Goal: Check status: Check status

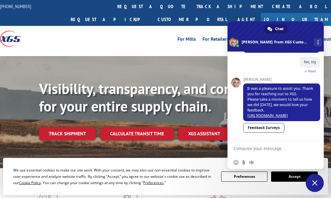
click at [320, 185] on span "Close chat" at bounding box center [315, 183] width 18 height 18
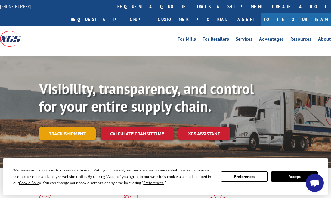
click at [78, 127] on link "Track shipment" at bounding box center [67, 133] width 57 height 13
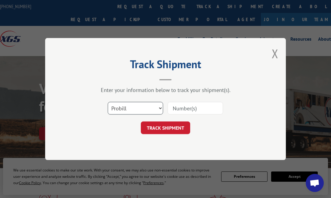
click at [141, 110] on select "Select category... Probill BOL PO" at bounding box center [135, 108] width 55 height 13
select select "po"
click at [108, 102] on select "Select category... Probill BOL PO" at bounding box center [135, 108] width 55 height 13
click at [176, 104] on input at bounding box center [195, 108] width 55 height 13
click at [136, 110] on select "Select category... Probill BOL PO" at bounding box center [135, 108] width 55 height 13
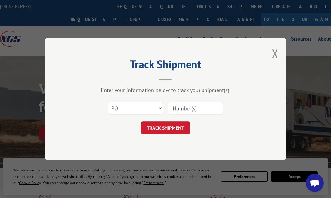
click at [182, 111] on input at bounding box center [195, 108] width 55 height 13
paste input "3246366"
type input "3246366"
click at [174, 130] on button "TRACK SHIPMENT" at bounding box center [165, 127] width 49 height 13
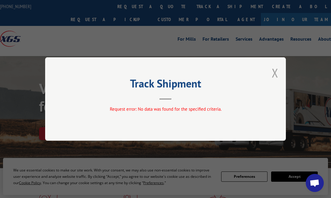
click at [273, 73] on button "Close modal" at bounding box center [275, 73] width 7 height 16
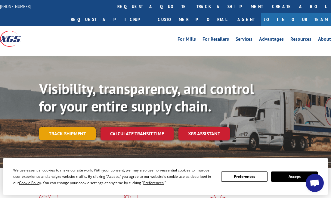
click at [64, 127] on link "Track shipment" at bounding box center [67, 133] width 57 height 13
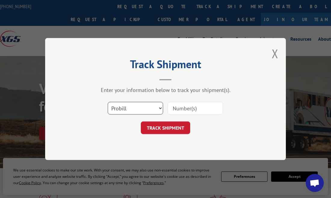
click at [141, 106] on select "Select category... Probill BOL PO" at bounding box center [135, 108] width 55 height 13
select select "bol"
click at [108, 102] on select "Select category... Probill BOL PO" at bounding box center [135, 108] width 55 height 13
click at [190, 111] on input at bounding box center [195, 108] width 55 height 13
paste input "31459503"
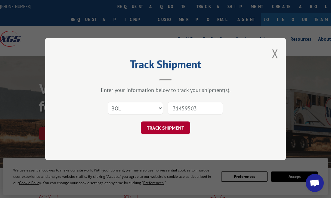
type input "31459503"
click at [178, 130] on button "TRACK SHIPMENT" at bounding box center [165, 127] width 49 height 13
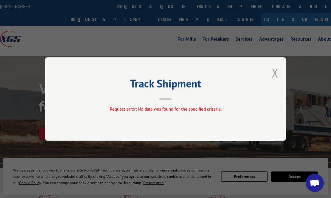
click at [272, 74] on button "Close modal" at bounding box center [275, 73] width 7 height 16
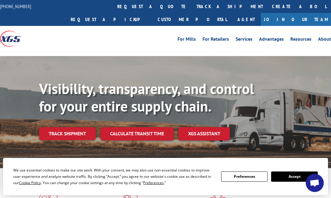
click at [65, 127] on div "Visibility, transparency, and control for your entire supply chain. Track shipm…" at bounding box center [185, 122] width 292 height 84
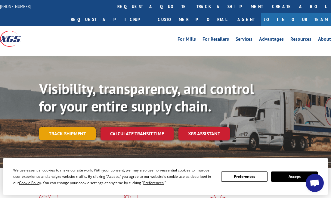
click at [66, 127] on link "Track shipment" at bounding box center [67, 133] width 57 height 13
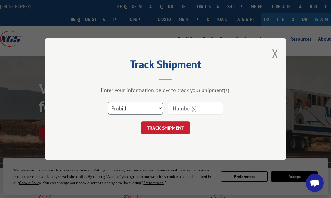
click at [150, 109] on select "Select category... Probill BOL PO" at bounding box center [135, 108] width 55 height 13
select select
click at [108, 102] on select "Select category... Probill BOL PO" at bounding box center [135, 108] width 55 height 13
click at [143, 110] on select "Select category... Probill BOL PO" at bounding box center [135, 108] width 55 height 13
click at [274, 51] on button "Close modal" at bounding box center [275, 53] width 7 height 16
